Goal: Information Seeking & Learning: Learn about a topic

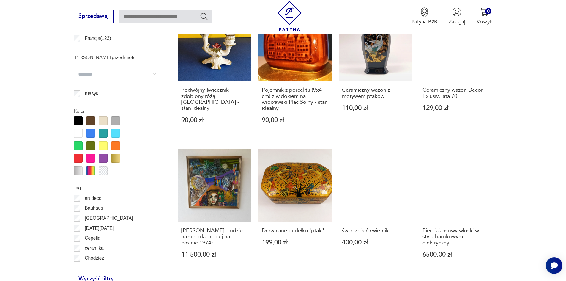
scroll to position [525, 0]
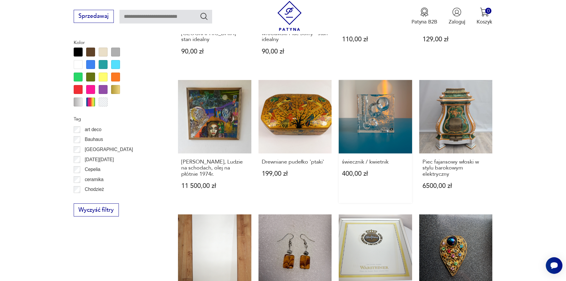
click at [380, 122] on link "świecznik / kwietnik 400,00 zł" at bounding box center [375, 141] width 73 height 123
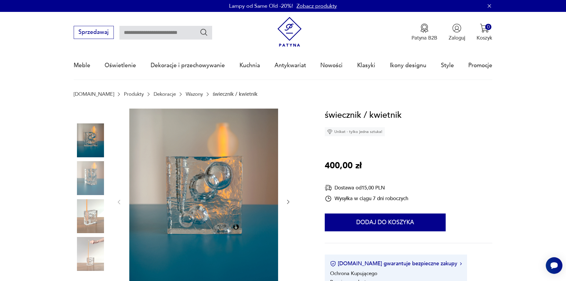
click at [86, 176] on img at bounding box center [91, 178] width 34 height 34
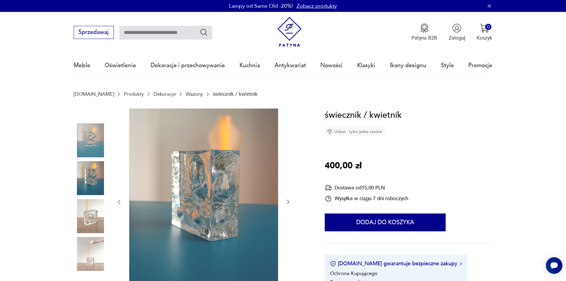
click at [87, 221] on img at bounding box center [91, 216] width 34 height 34
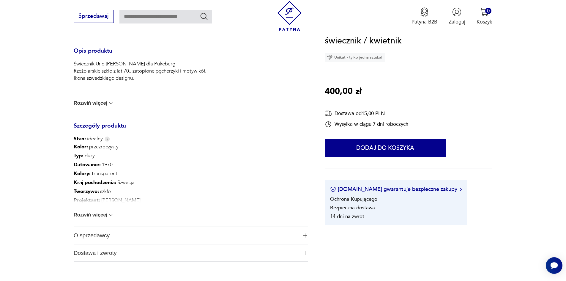
scroll to position [268, 0]
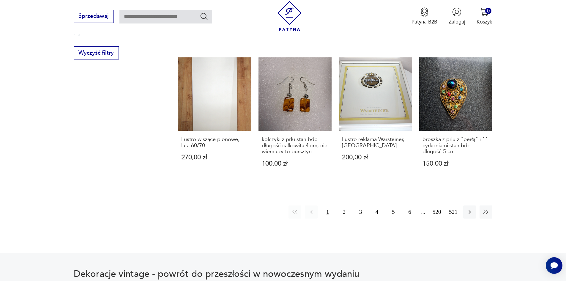
scroll to position [739, 0]
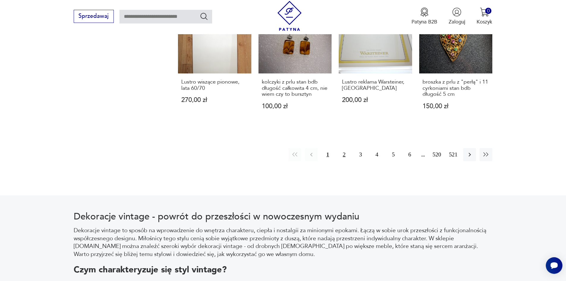
click at [343, 148] on button "2" at bounding box center [344, 154] width 13 height 13
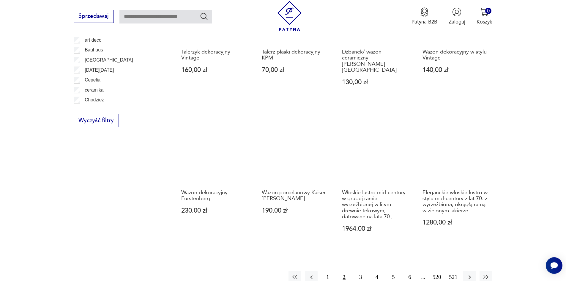
scroll to position [674, 0]
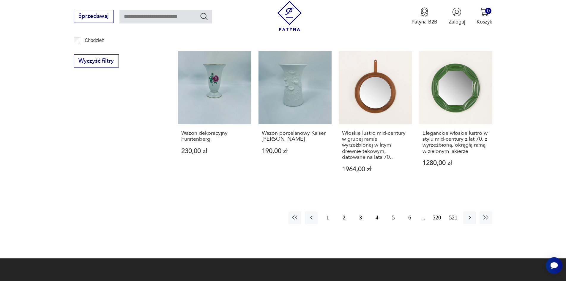
click at [361, 211] on button "3" at bounding box center [360, 217] width 13 height 13
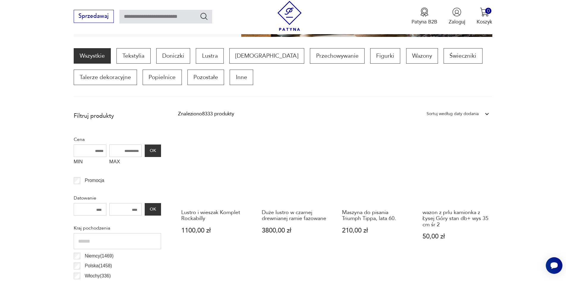
scroll to position [168, 0]
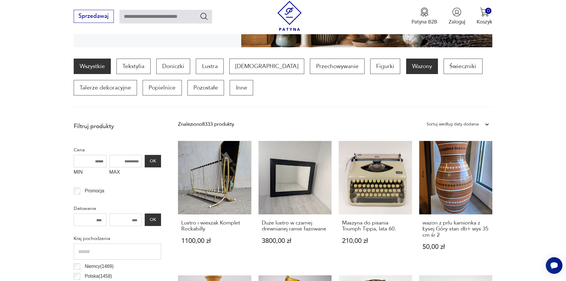
click at [406, 67] on p "Wazony" at bounding box center [422, 66] width 32 height 15
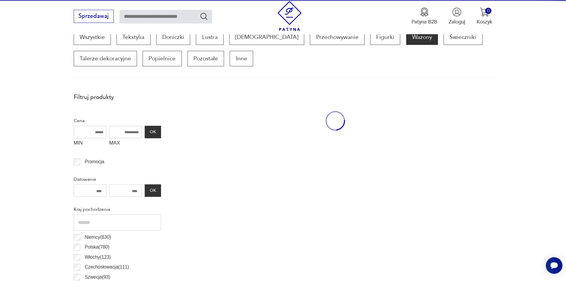
scroll to position [198, 0]
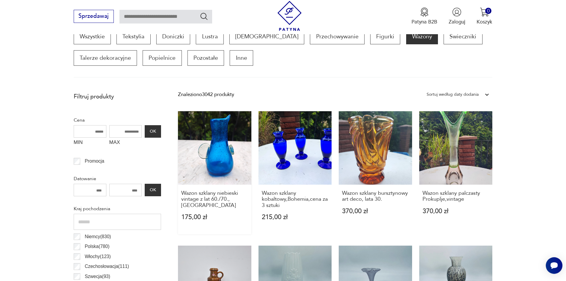
click at [219, 147] on link "Wazon szklany niebieski vintage z lat 60./70., Murano 175,00 zł" at bounding box center [214, 172] width 73 height 123
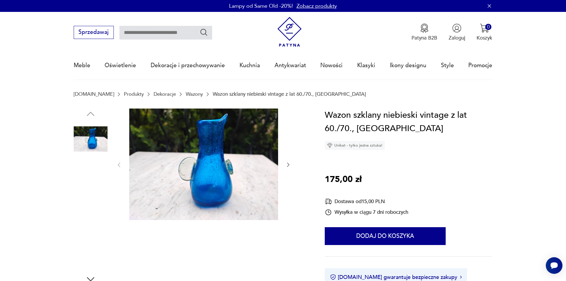
click at [97, 219] on img at bounding box center [91, 215] width 34 height 34
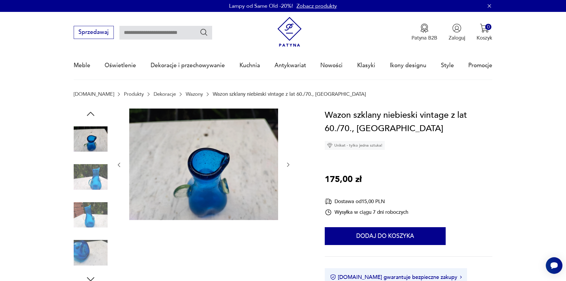
click at [86, 248] on img at bounding box center [91, 253] width 34 height 34
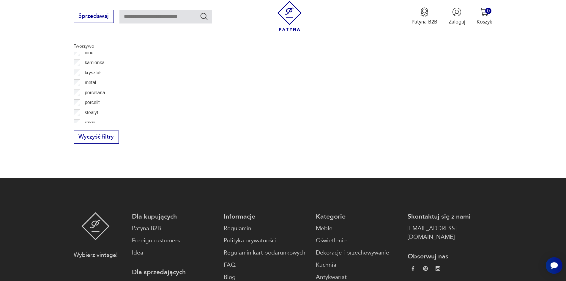
scroll to position [31, 0]
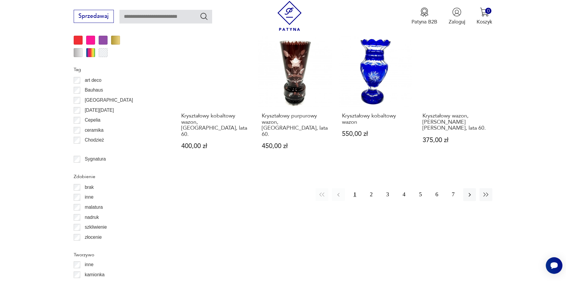
scroll to position [703, 0]
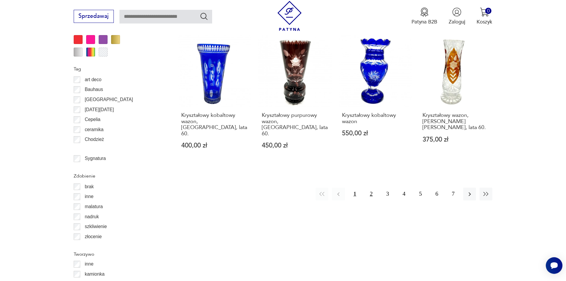
click at [370, 188] on button "2" at bounding box center [371, 194] width 13 height 13
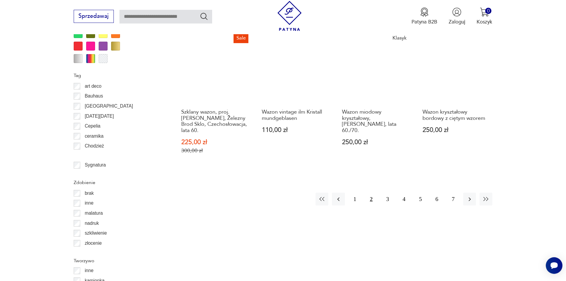
scroll to position [733, 0]
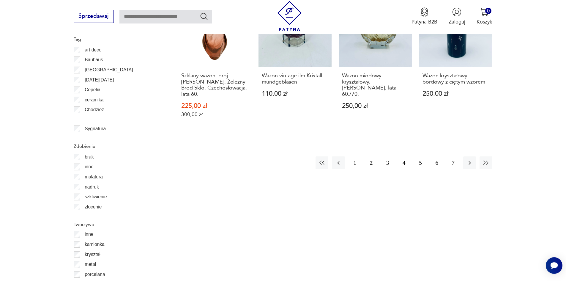
click at [391, 156] on button "3" at bounding box center [387, 162] width 13 height 13
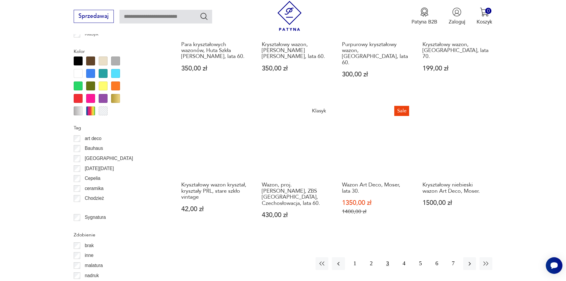
scroll to position [703, 0]
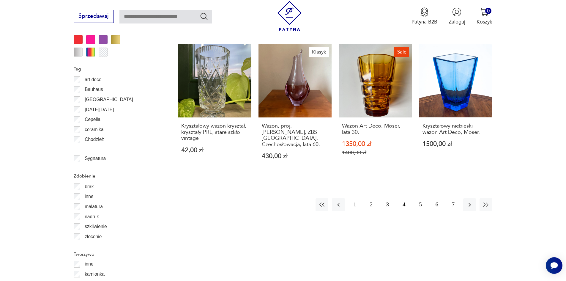
click at [405, 198] on button "4" at bounding box center [404, 204] width 13 height 13
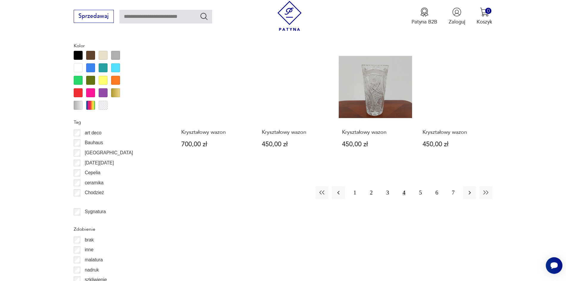
scroll to position [733, 0]
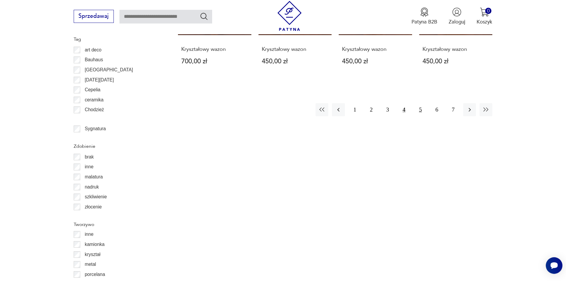
click at [420, 103] on button "5" at bounding box center [420, 109] width 13 height 13
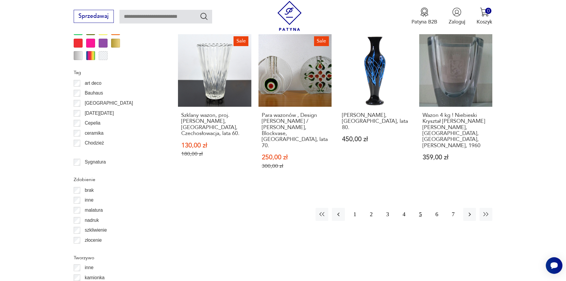
scroll to position [703, 0]
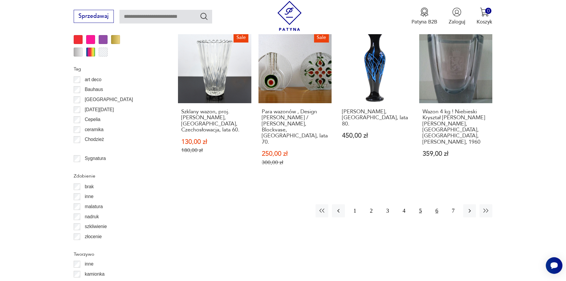
click at [439, 204] on button "6" at bounding box center [437, 210] width 13 height 13
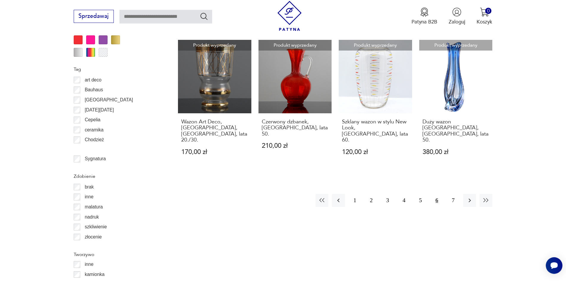
scroll to position [703, 0]
click at [453, 194] on button "7" at bounding box center [453, 200] width 13 height 13
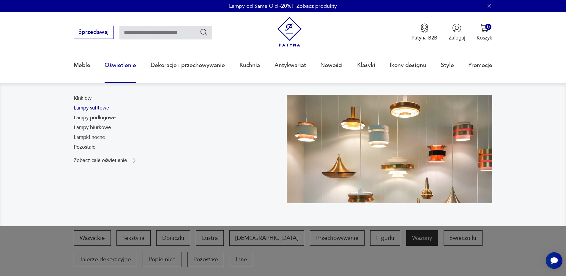
click at [102, 109] on link "Lampy sufitowe" at bounding box center [91, 108] width 35 height 7
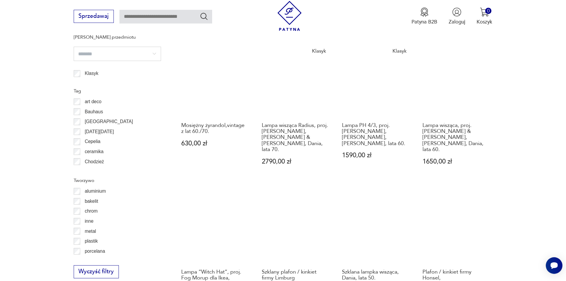
scroll to position [644, 0]
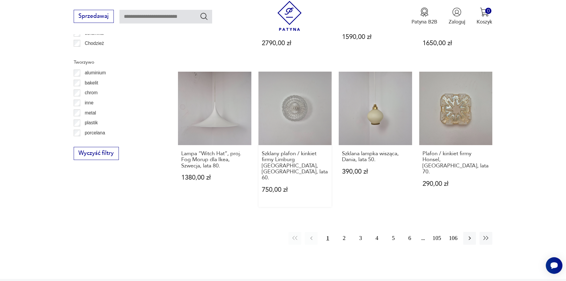
click at [289, 108] on link "Szklany plafon / kinkiet firmy Limburg [GEOGRAPHIC_DATA], [GEOGRAPHIC_DATA], la…" at bounding box center [295, 139] width 73 height 135
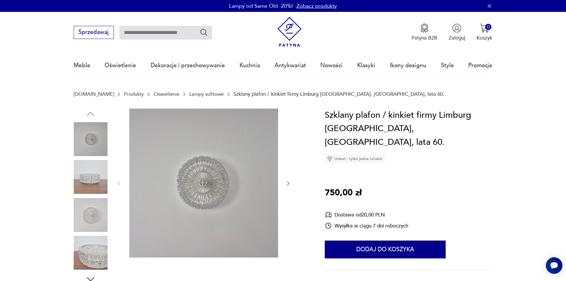
click at [215, 185] on img at bounding box center [203, 182] width 149 height 149
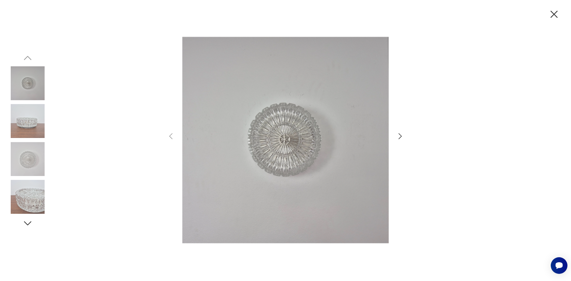
click at [28, 200] on img at bounding box center [28, 197] width 34 height 34
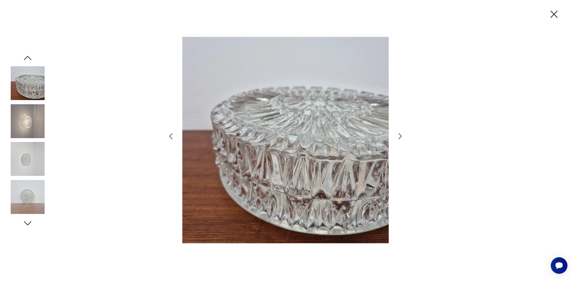
click at [399, 137] on icon "button" at bounding box center [400, 136] width 9 height 9
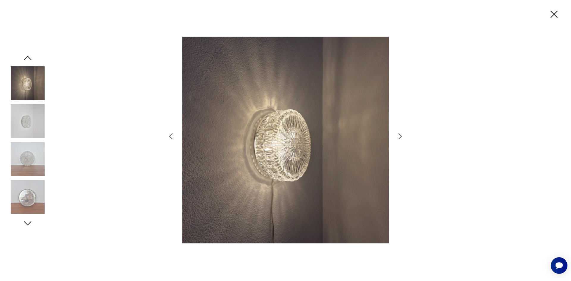
click at [554, 15] on icon "button" at bounding box center [554, 14] width 12 height 12
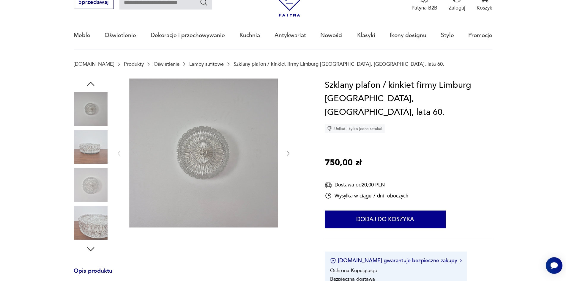
scroll to position [30, 0]
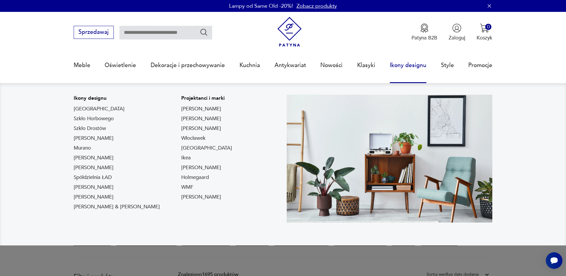
click at [408, 67] on link "Ikony designu" at bounding box center [408, 65] width 37 height 27
click at [409, 66] on link "Ikony designu" at bounding box center [408, 65] width 37 height 27
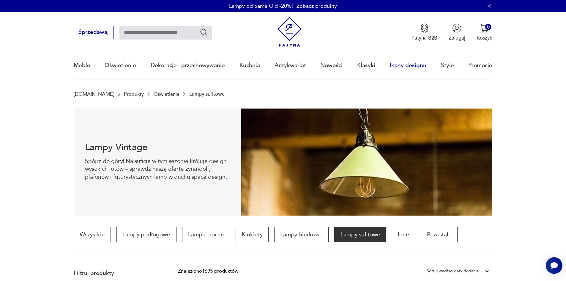
click at [409, 66] on link "Ikony designu" at bounding box center [408, 65] width 37 height 27
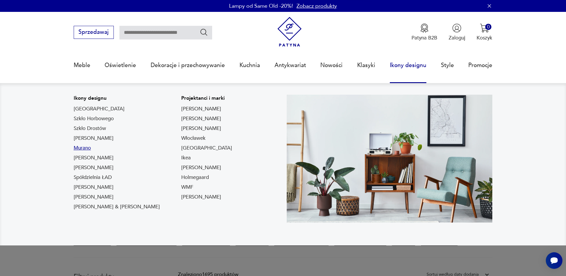
click at [83, 149] on link "Murano" at bounding box center [82, 148] width 17 height 7
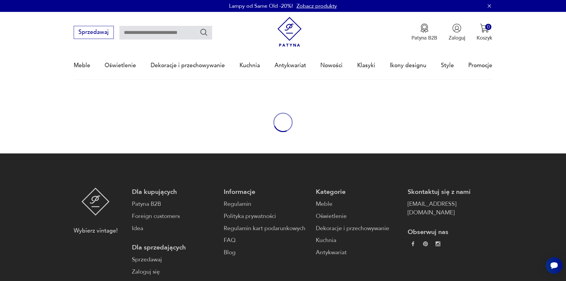
type input "******"
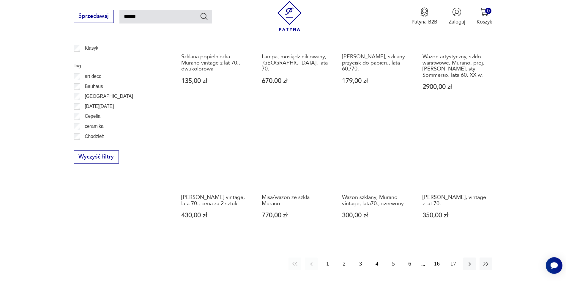
scroll to position [487, 0]
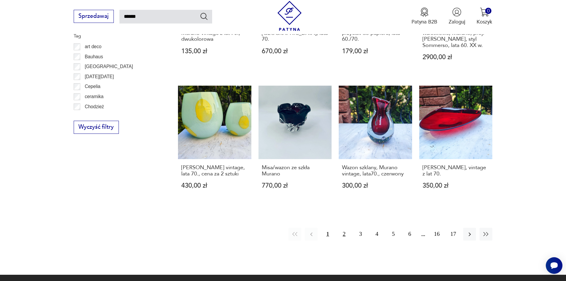
click at [343, 228] on button "2" at bounding box center [344, 234] width 13 height 13
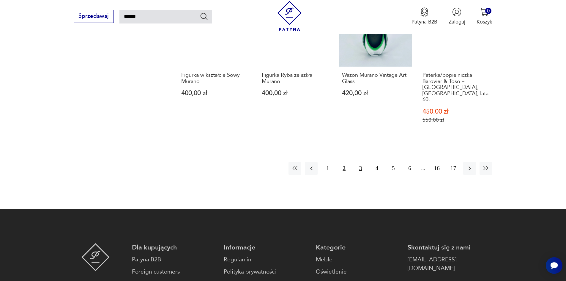
scroll to position [539, 0]
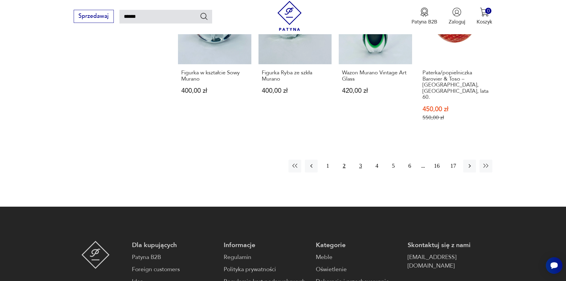
click at [361, 160] on button "3" at bounding box center [360, 166] width 13 height 13
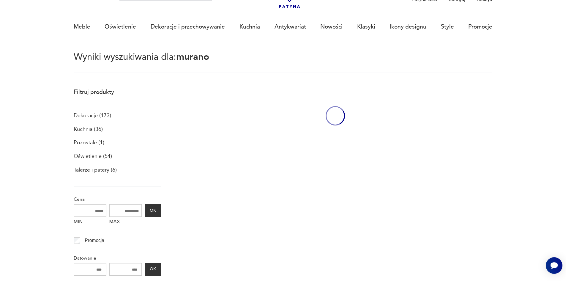
scroll to position [34, 0]
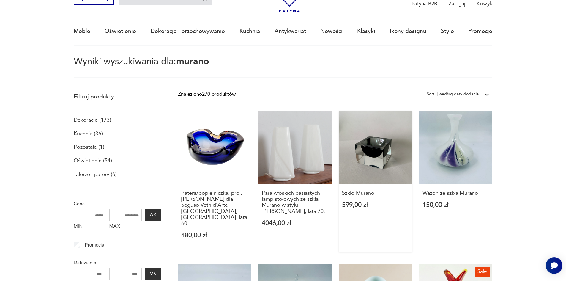
click at [378, 150] on link "Szkło Murano 599,00 zł" at bounding box center [375, 181] width 73 height 141
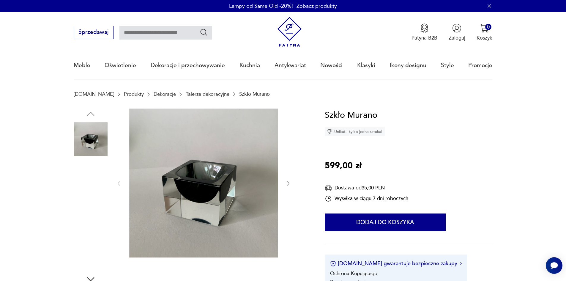
click at [81, 220] on img at bounding box center [91, 215] width 34 height 34
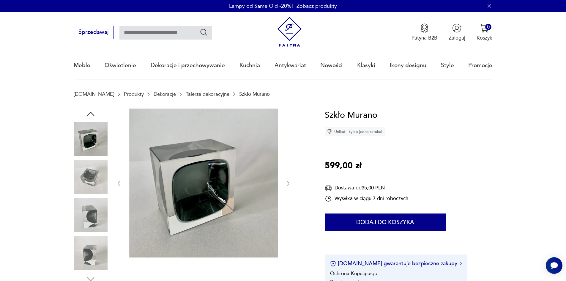
click at [84, 255] on img at bounding box center [91, 253] width 34 height 34
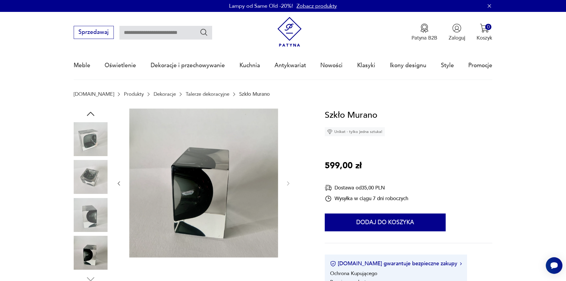
click at [95, 135] on img at bounding box center [91, 139] width 34 height 34
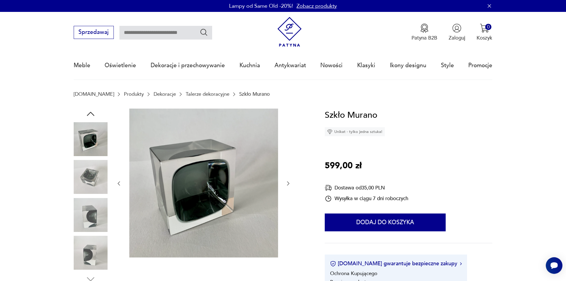
type input "******"
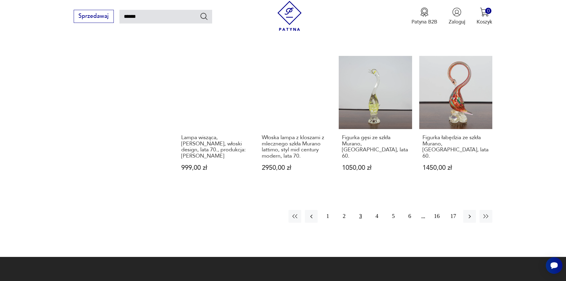
scroll to position [539, 0]
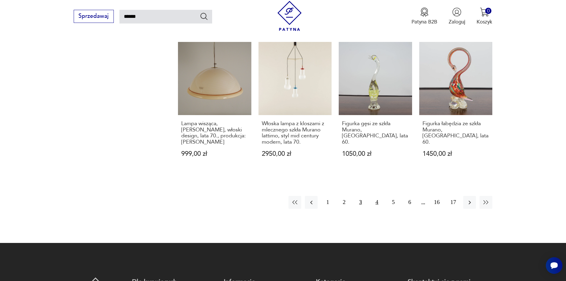
click at [377, 196] on button "4" at bounding box center [377, 202] width 13 height 13
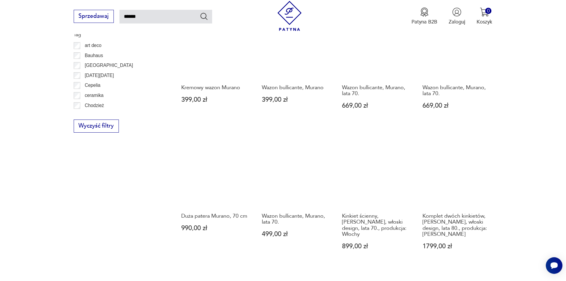
scroll to position [569, 0]
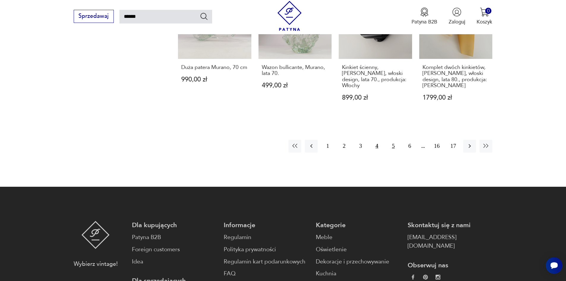
click at [396, 140] on button "5" at bounding box center [393, 146] width 13 height 13
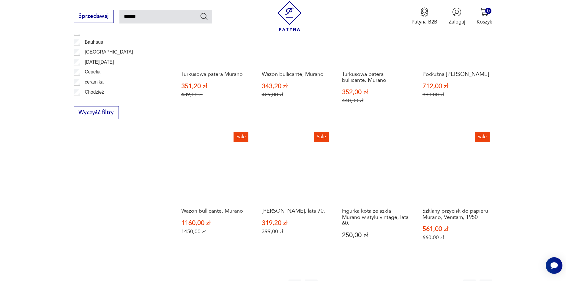
scroll to position [510, 0]
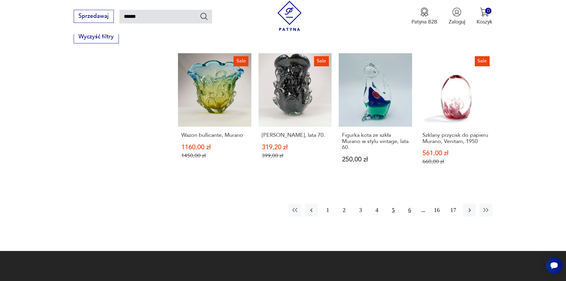
click at [412, 204] on button "6" at bounding box center [409, 210] width 13 height 13
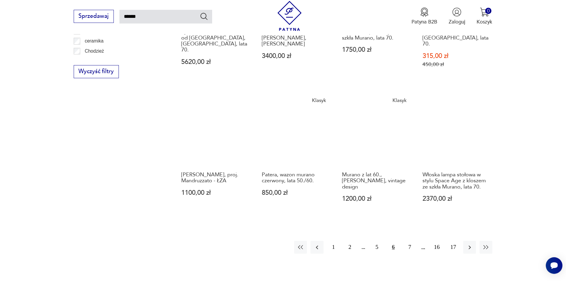
scroll to position [569, 0]
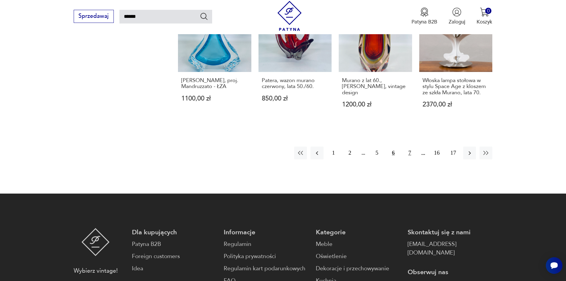
click at [410, 149] on button "7" at bounding box center [409, 153] width 13 height 13
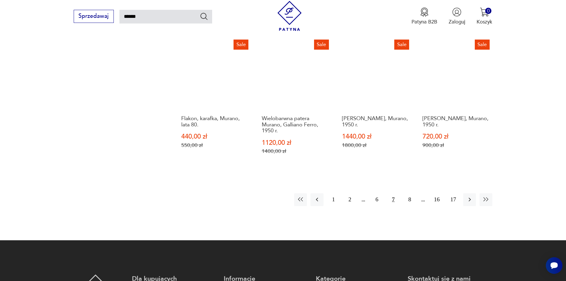
scroll to position [539, 0]
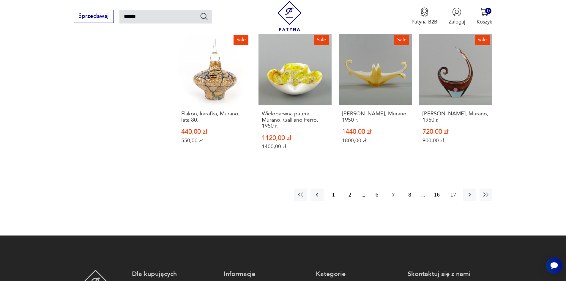
click at [408, 188] on button "8" at bounding box center [409, 194] width 13 height 13
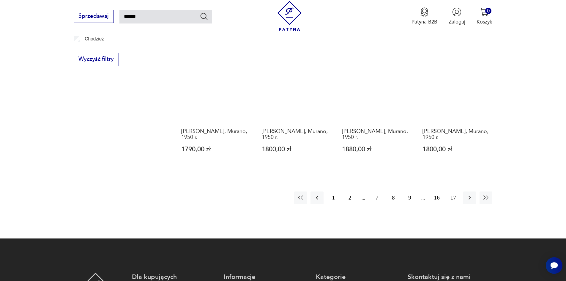
scroll to position [510, 0]
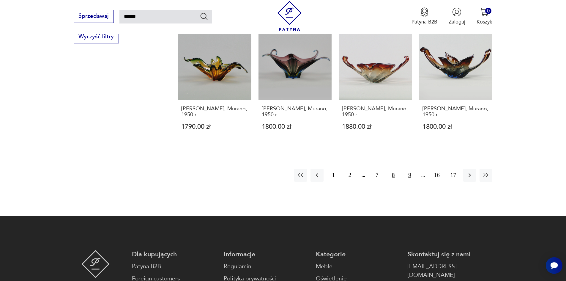
click at [410, 176] on button "9" at bounding box center [409, 175] width 13 height 13
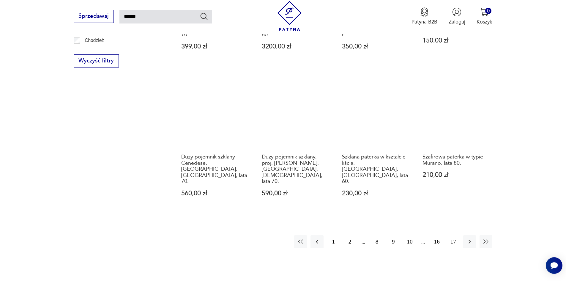
scroll to position [539, 0]
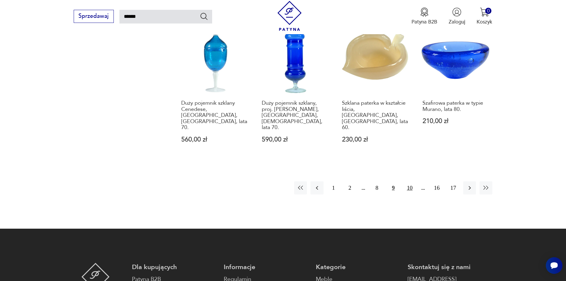
click at [410, 181] on button "10" at bounding box center [409, 187] width 13 height 13
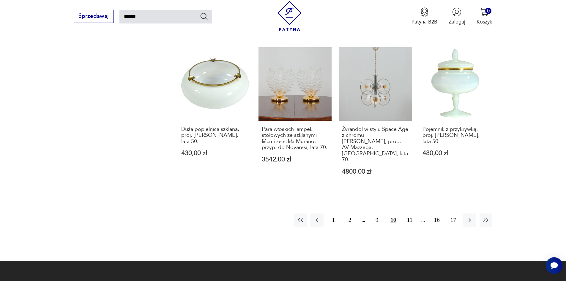
scroll to position [539, 0]
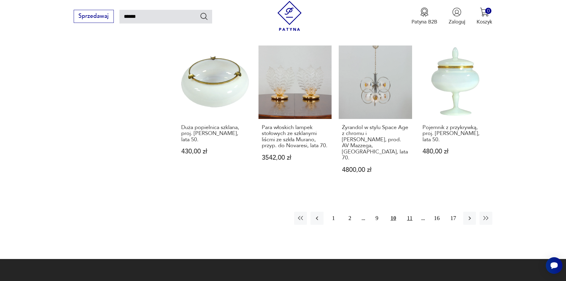
click at [410, 212] on button "11" at bounding box center [409, 218] width 13 height 13
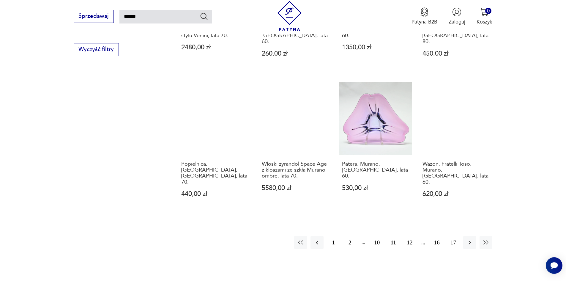
scroll to position [569, 0]
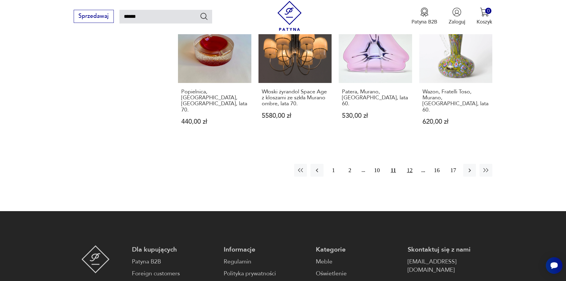
click at [409, 164] on button "12" at bounding box center [409, 170] width 13 height 13
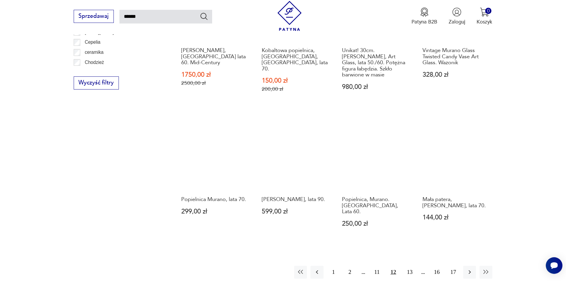
scroll to position [539, 0]
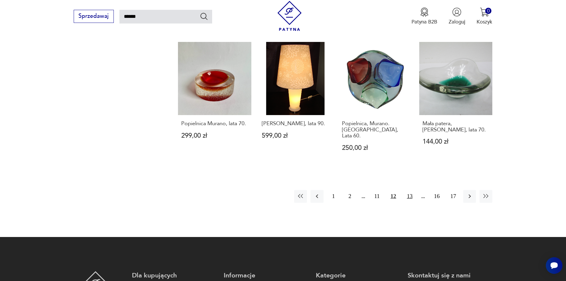
click at [409, 190] on button "13" at bounding box center [409, 196] width 13 height 13
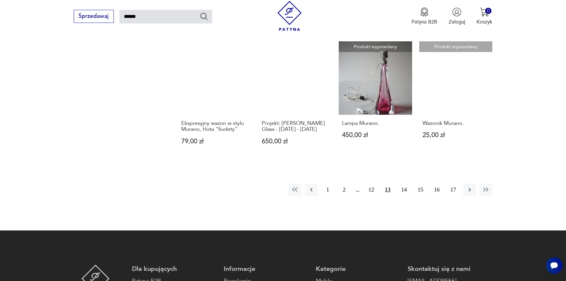
scroll to position [539, 0]
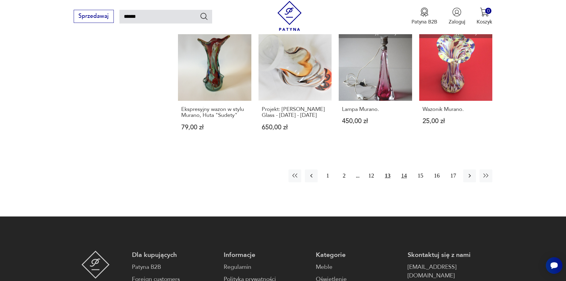
click at [403, 169] on button "14" at bounding box center [404, 175] width 13 height 13
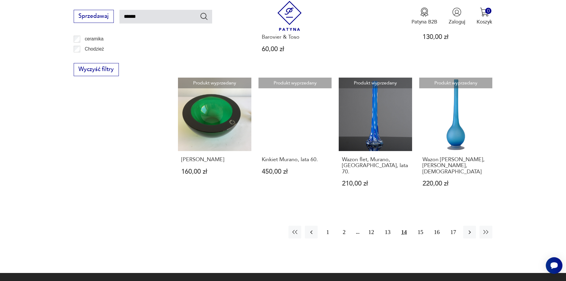
scroll to position [510, 0]
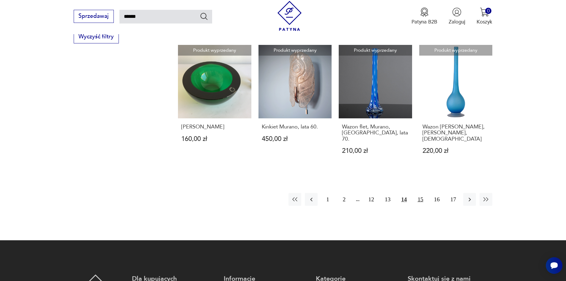
click at [421, 194] on button "15" at bounding box center [420, 199] width 13 height 13
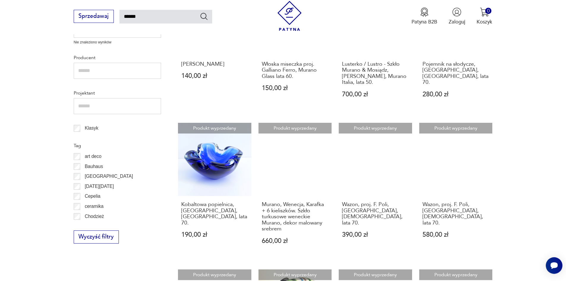
scroll to position [302, 0]
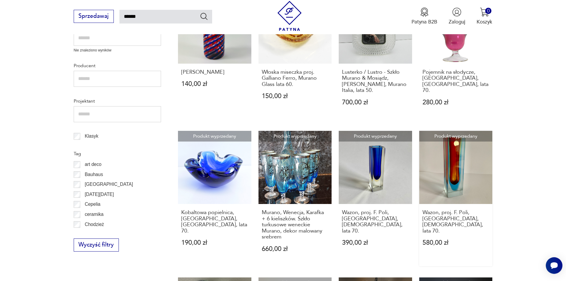
click at [449, 163] on link "Produkt wyprzedany Wazon, proj. F. Poli, [GEOGRAPHIC_DATA], [DEMOGRAPHIC_DATA],…" at bounding box center [455, 198] width 73 height 135
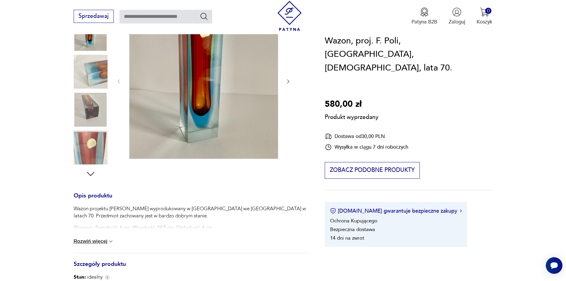
scroll to position [119, 0]
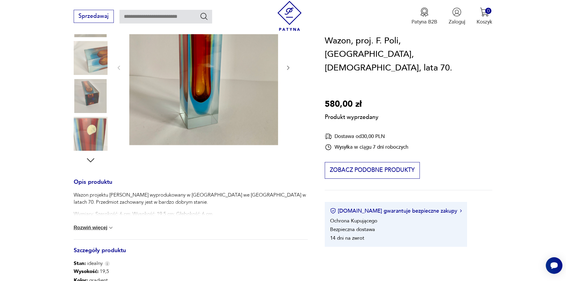
click at [90, 160] on div "Produkt wyprzedany Opis produktu Wazon projektu [PERSON_NAME] wyprodukowany w […" at bounding box center [191, 188] width 234 height 397
type input "******"
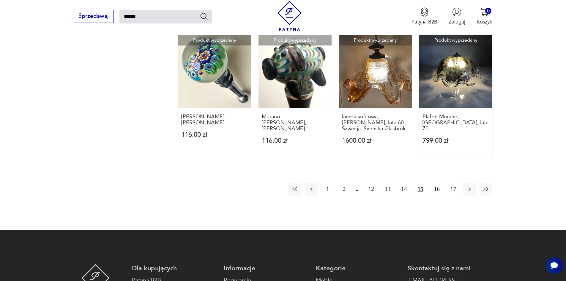
scroll to position [510, 0]
